Goal: Navigation & Orientation: Find specific page/section

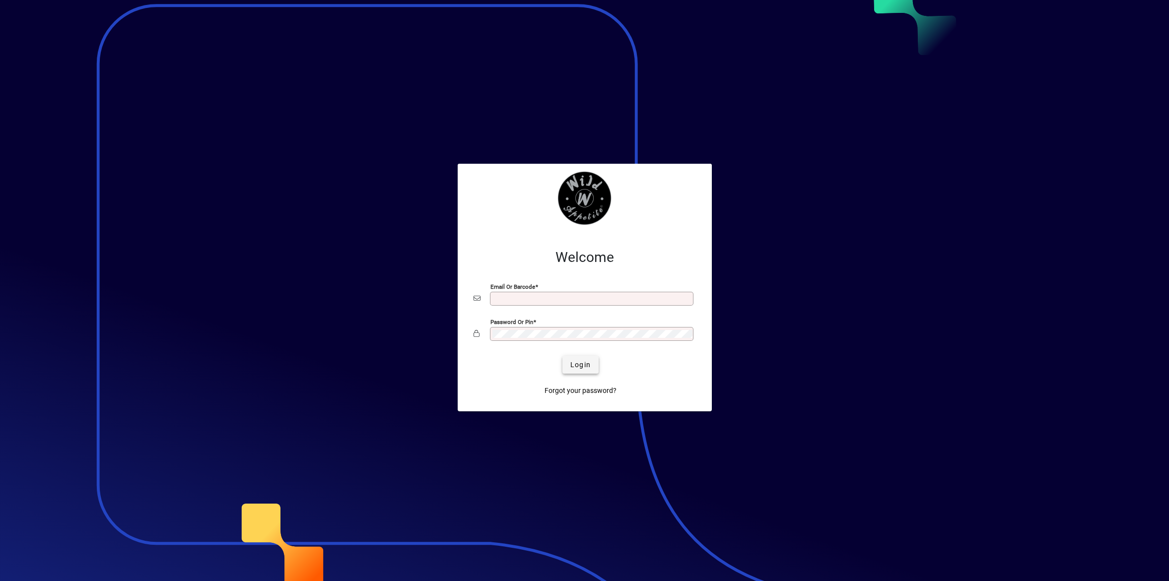
type input "**********"
click at [576, 370] on span "Login" at bounding box center [580, 365] width 20 height 10
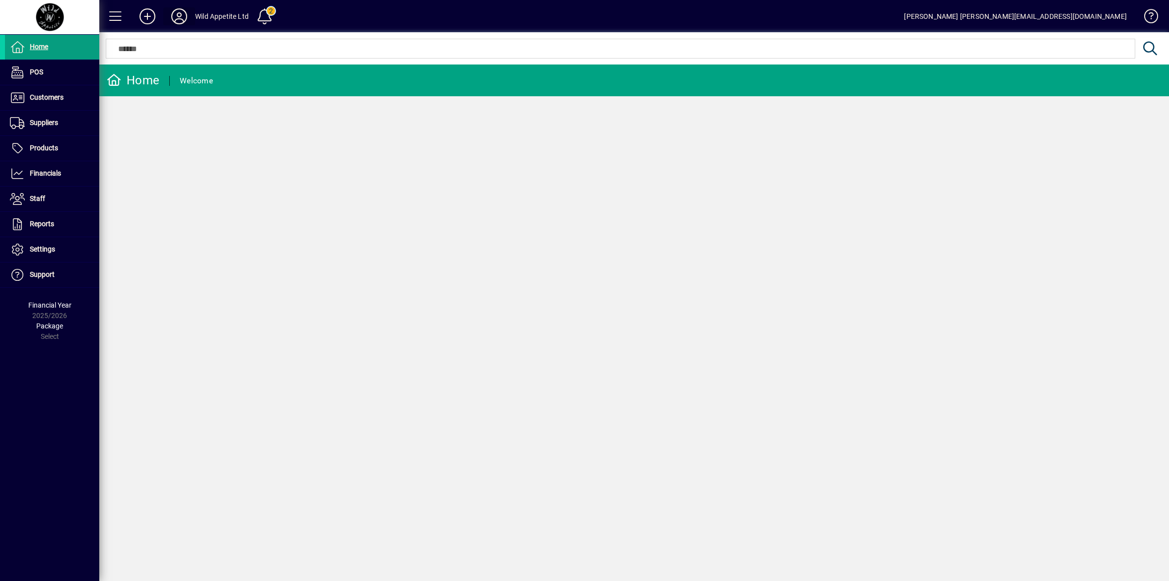
click at [177, 15] on icon at bounding box center [179, 16] width 20 height 16
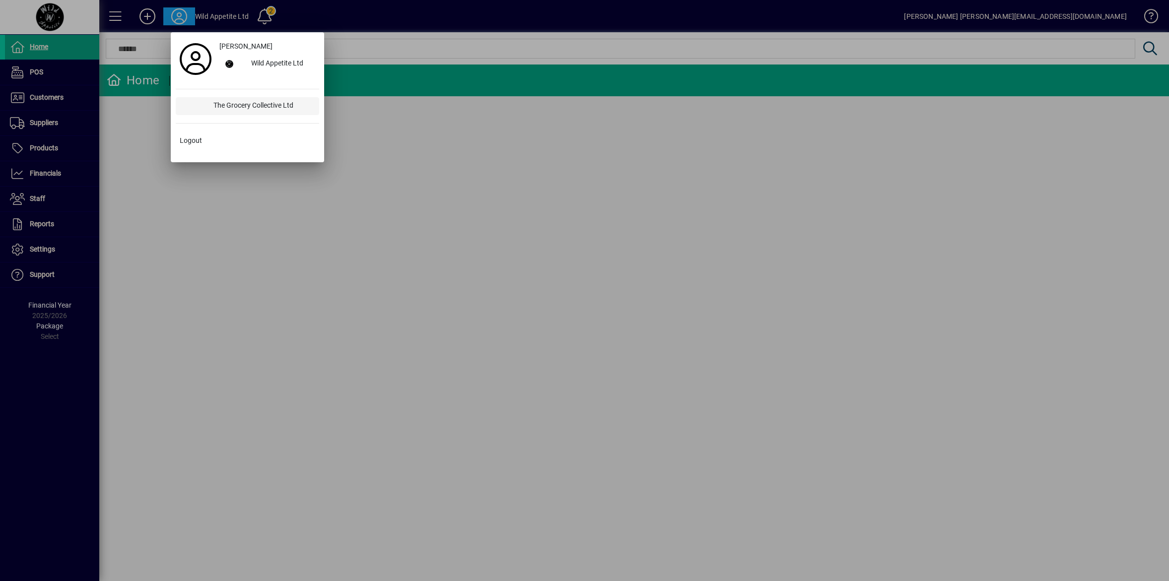
click at [211, 110] on div "The Grocery Collective Ltd" at bounding box center [262, 106] width 114 height 18
